Goal: Transaction & Acquisition: Book appointment/travel/reservation

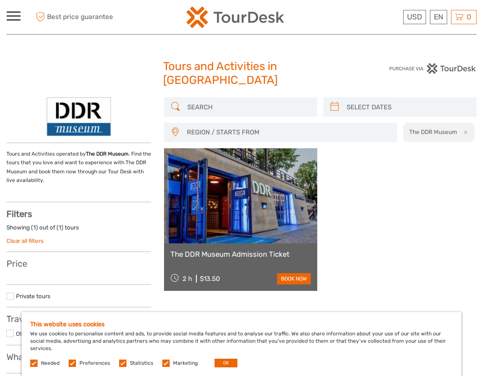
select select
click at [73, 118] on img at bounding box center [79, 116] width 64 height 39
click at [91, 108] on img at bounding box center [79, 116] width 64 height 39
click at [79, 106] on img at bounding box center [79, 116] width 64 height 39
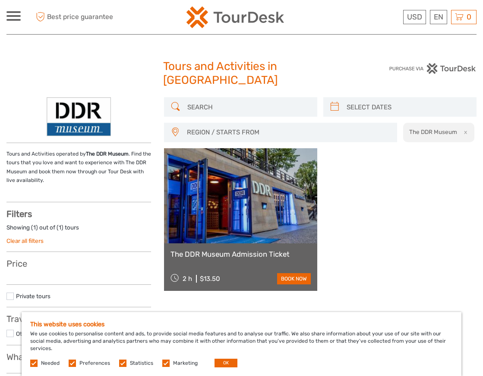
click at [79, 106] on img at bounding box center [79, 116] width 64 height 39
click at [187, 220] on link at bounding box center [240, 195] width 153 height 95
